Goal: Task Accomplishment & Management: Use online tool/utility

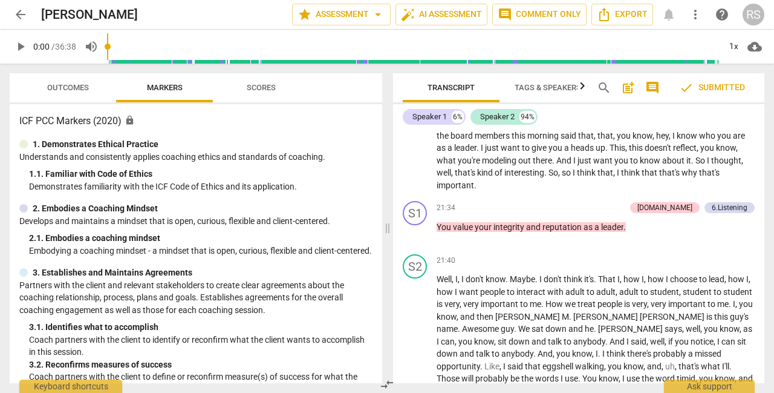
scroll to position [3949, 0]
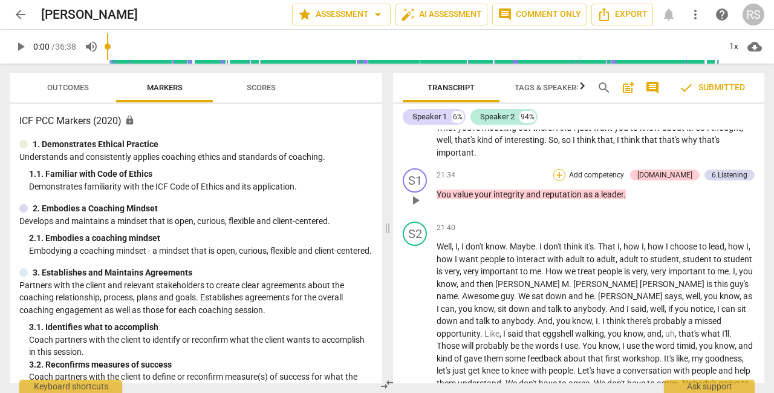
click at [565, 181] on div "+" at bounding box center [559, 175] width 12 height 12
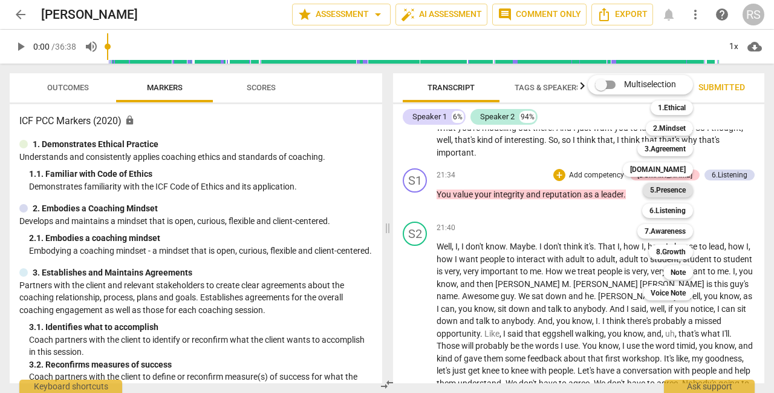
click at [677, 191] on b "5.Presence" at bounding box center [668, 190] width 36 height 15
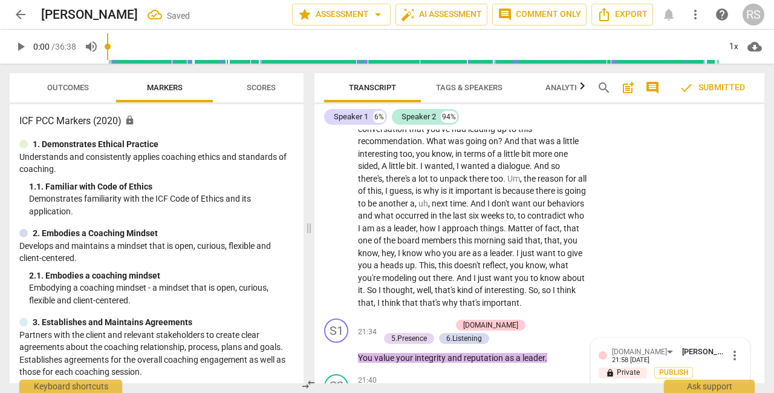
scroll to position [5119, 0]
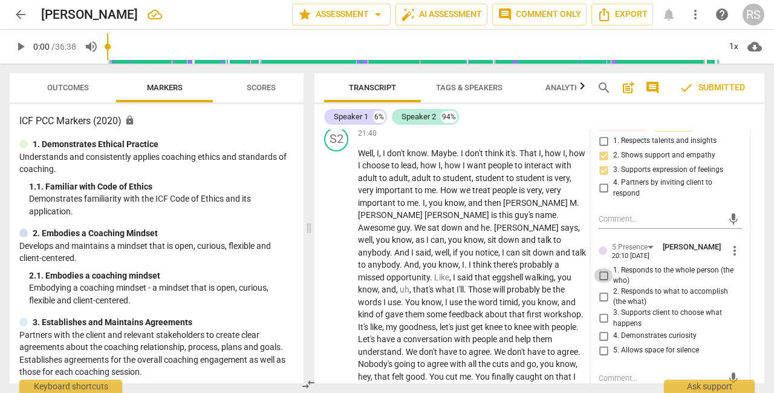
click at [604, 282] on input "1. Responds to the whole person (the who)" at bounding box center [603, 275] width 19 height 15
checkbox input "true"
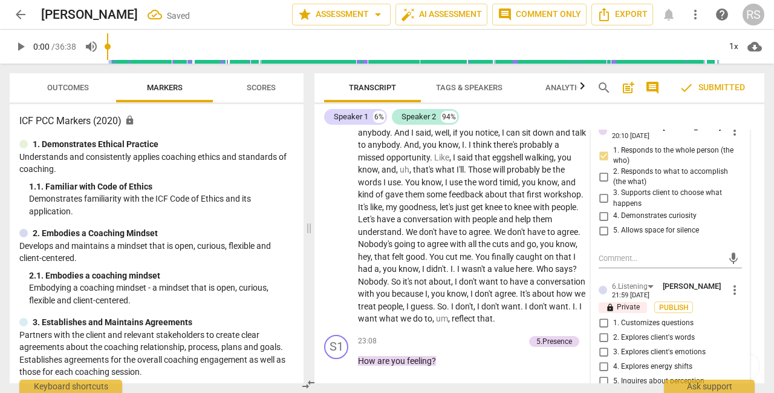
scroll to position [5242, 0]
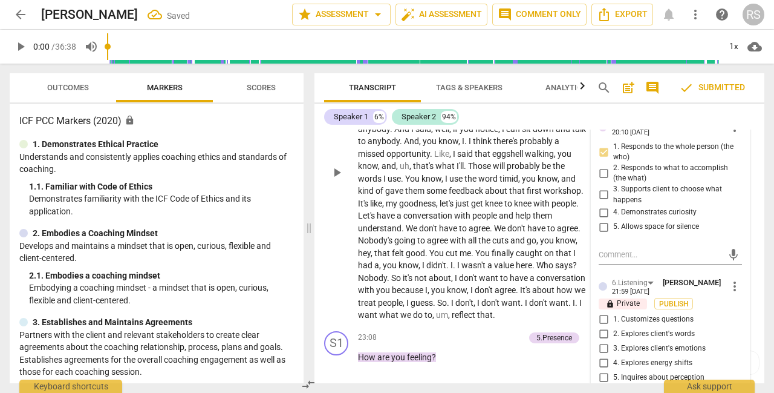
click at [413, 319] on span "we" at bounding box center [406, 315] width 13 height 10
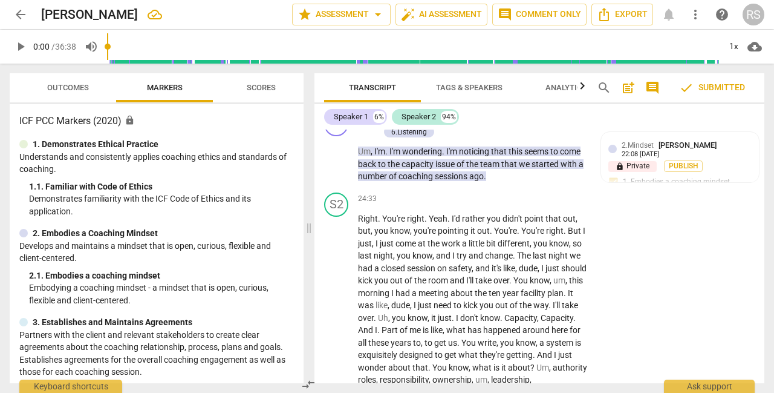
scroll to position [5794, 0]
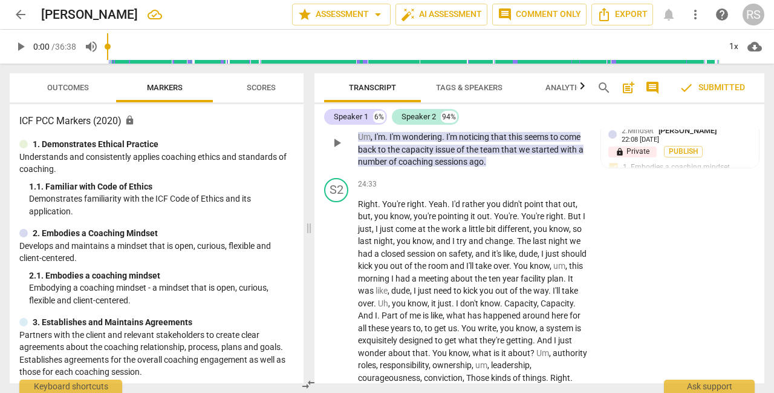
click at [388, 110] on div "+" at bounding box center [385, 104] width 12 height 12
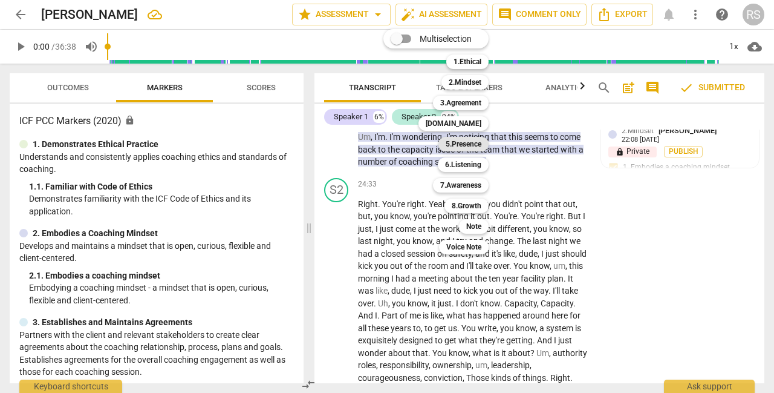
click at [457, 146] on b "5.Presence" at bounding box center [464, 144] width 36 height 15
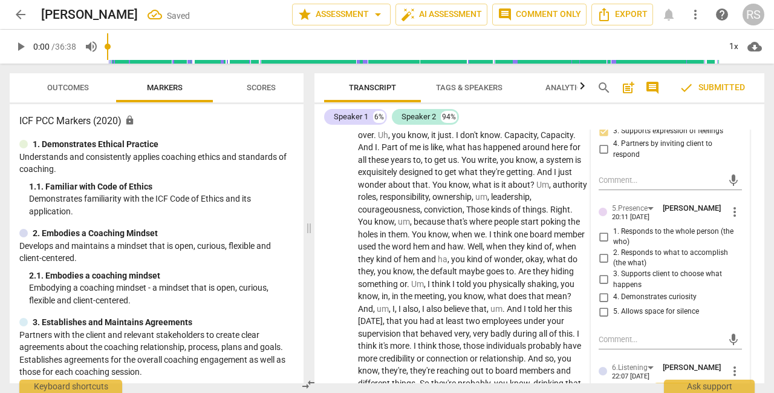
scroll to position [5964, 0]
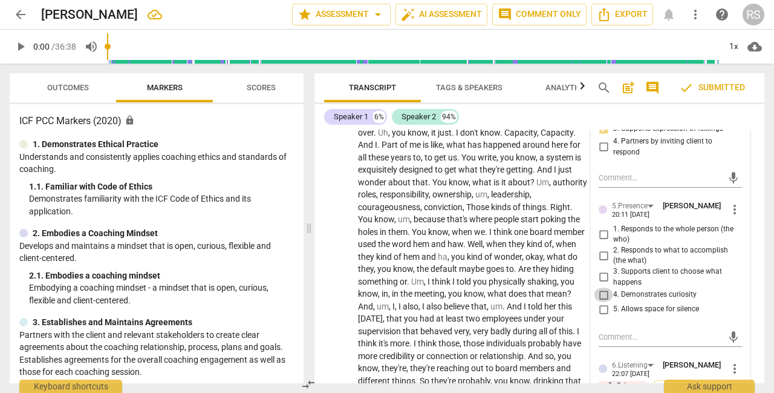
click at [602, 302] on input "4. Demonstrates curiosity" at bounding box center [603, 294] width 19 height 15
checkbox input "true"
click at [755, 230] on div "S2 play_arrow pause 24:33 + Add competency keyboard_arrow_right Right . You're …" at bounding box center [539, 289] width 450 height 575
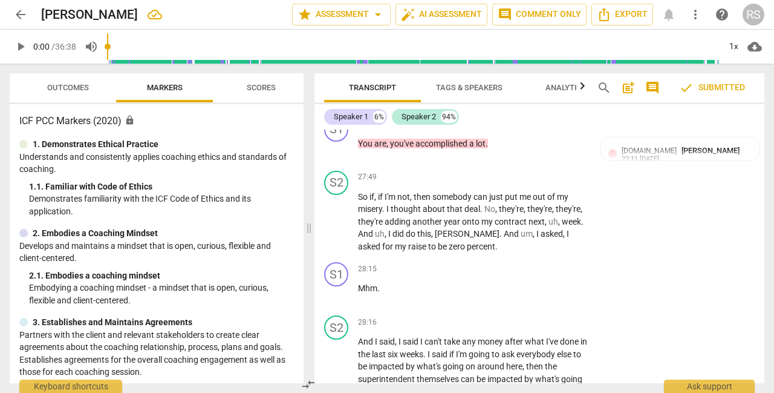
scroll to position [6431, 0]
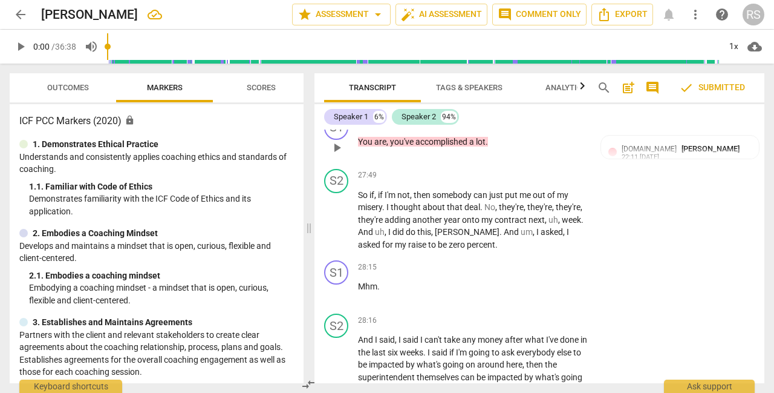
click at [445, 128] on div "+" at bounding box center [439, 122] width 12 height 12
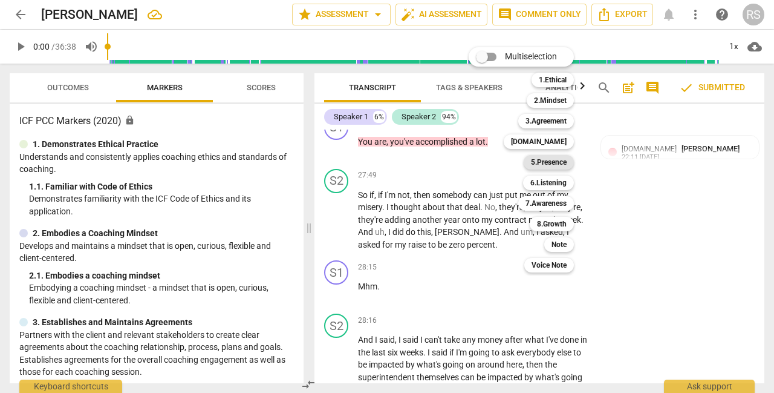
click at [553, 164] on b "5.Presence" at bounding box center [549, 162] width 36 height 15
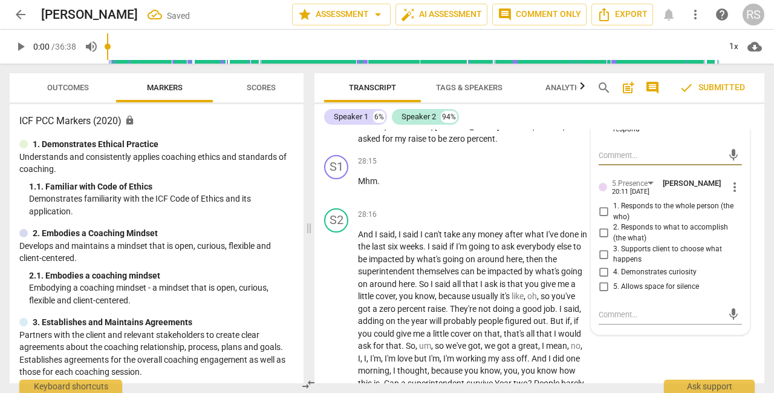
scroll to position [6556, 0]
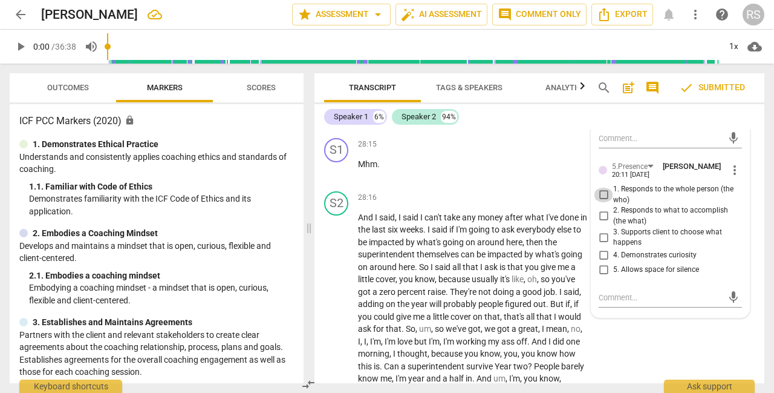
click at [604, 202] on input "1. Responds to the whole person (the who)" at bounding box center [603, 194] width 19 height 15
checkbox input "true"
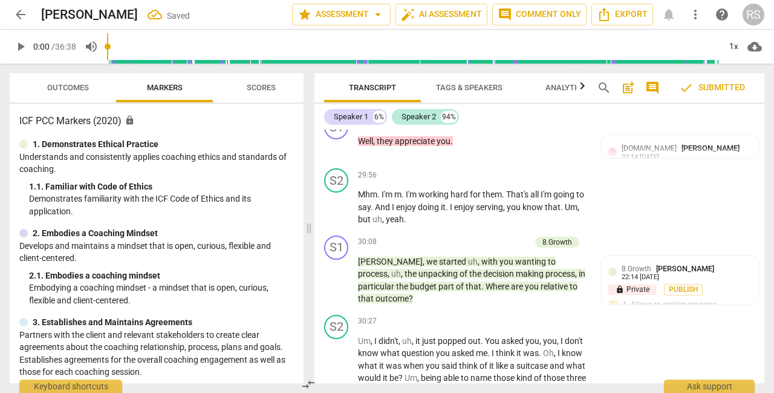
scroll to position [6948, 0]
click at [463, 127] on div "+ Add competency [DOMAIN_NAME] keyboard_arrow_right" at bounding box center [513, 120] width 165 height 13
click at [445, 126] on div "+" at bounding box center [439, 120] width 12 height 12
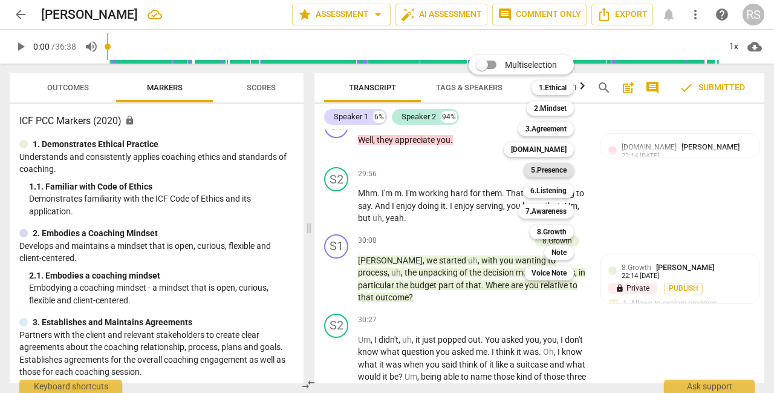
click at [549, 176] on b "5.Presence" at bounding box center [549, 170] width 36 height 15
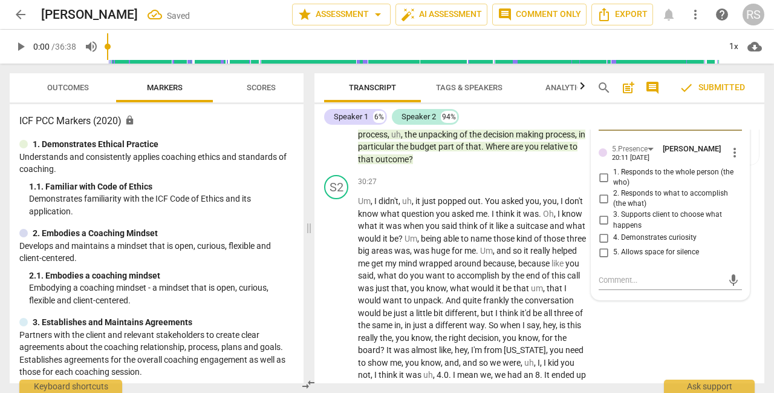
scroll to position [7089, 0]
click at [604, 184] on input "1. Responds to the whole person (the who)" at bounding box center [603, 176] width 19 height 15
checkbox input "true"
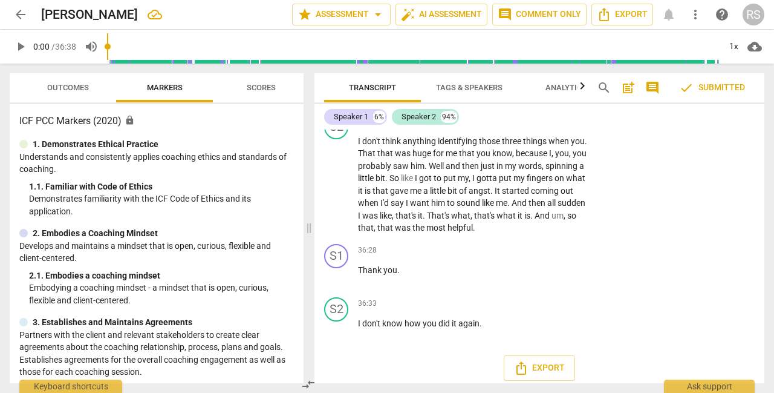
scroll to position [8420, 0]
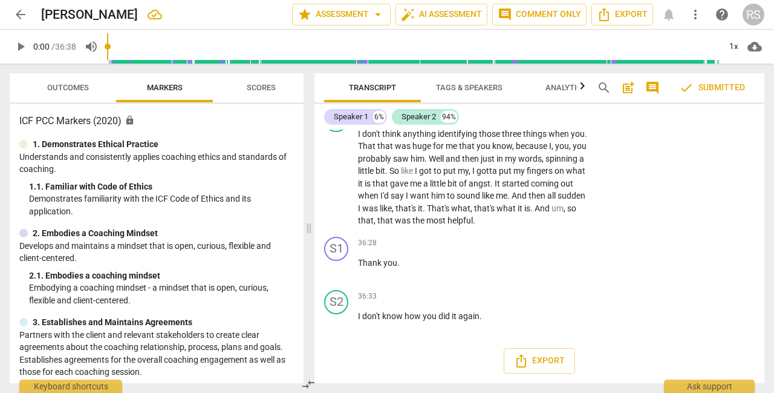
click at [721, 93] on span "check Submitted" at bounding box center [712, 87] width 66 height 15
click at [704, 84] on span "check Submitted" at bounding box center [712, 87] width 66 height 15
click at [624, 13] on span "Export" at bounding box center [622, 14] width 51 height 15
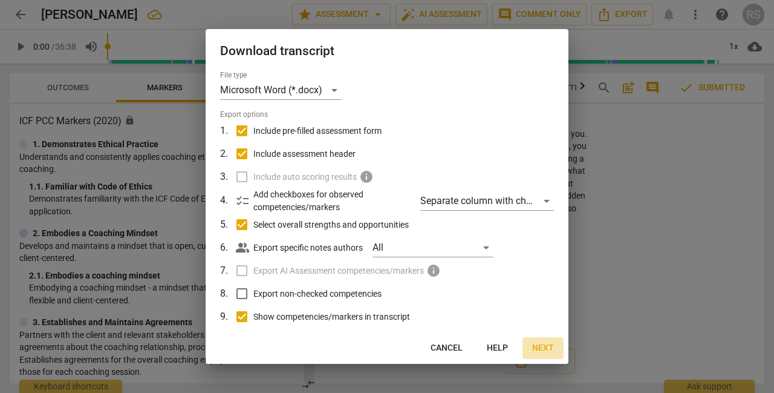
click at [537, 347] on span "Next" at bounding box center [543, 348] width 22 height 12
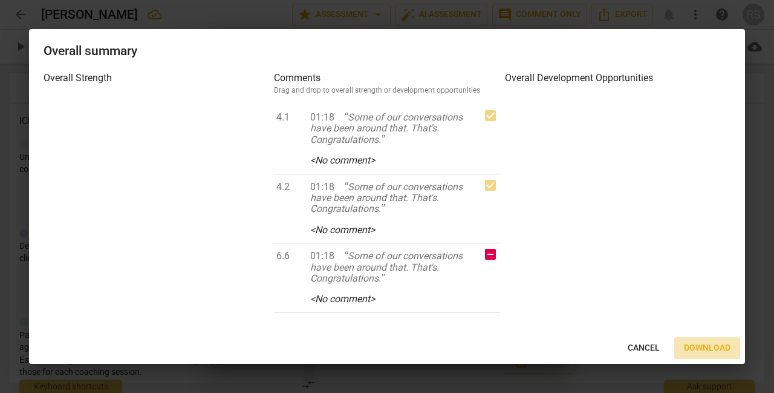
click at [698, 348] on span "Download" at bounding box center [707, 348] width 47 height 12
